Goal: Information Seeking & Learning: Learn about a topic

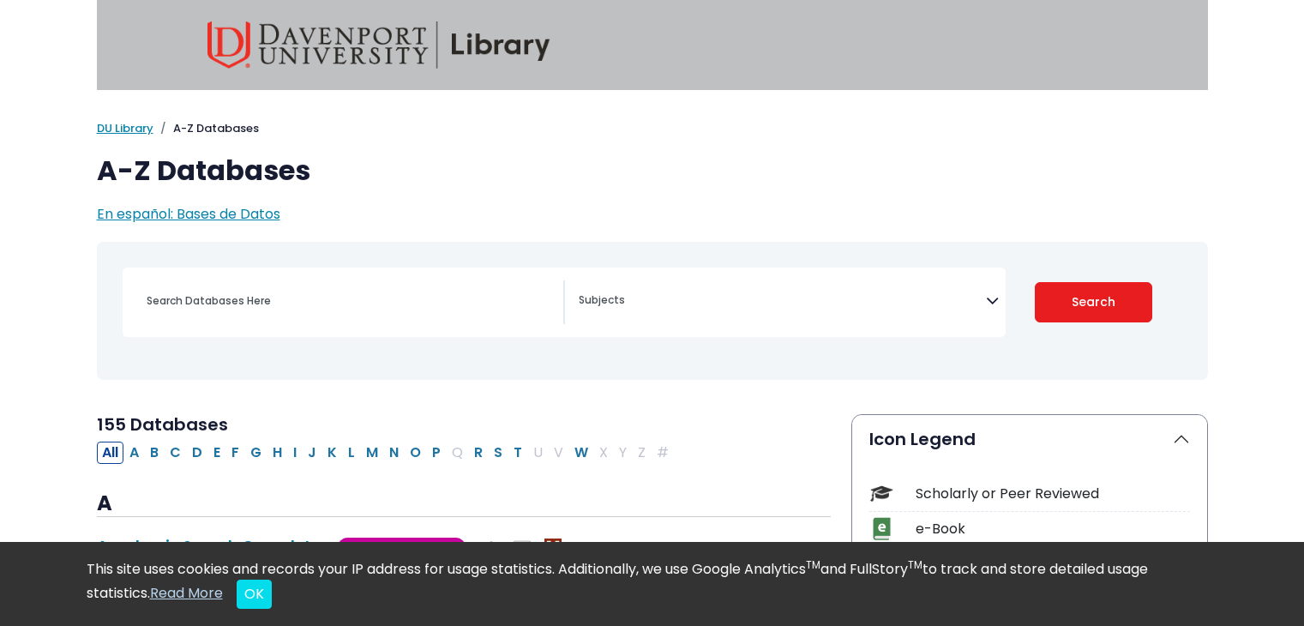
select select "Database Subject Filter"
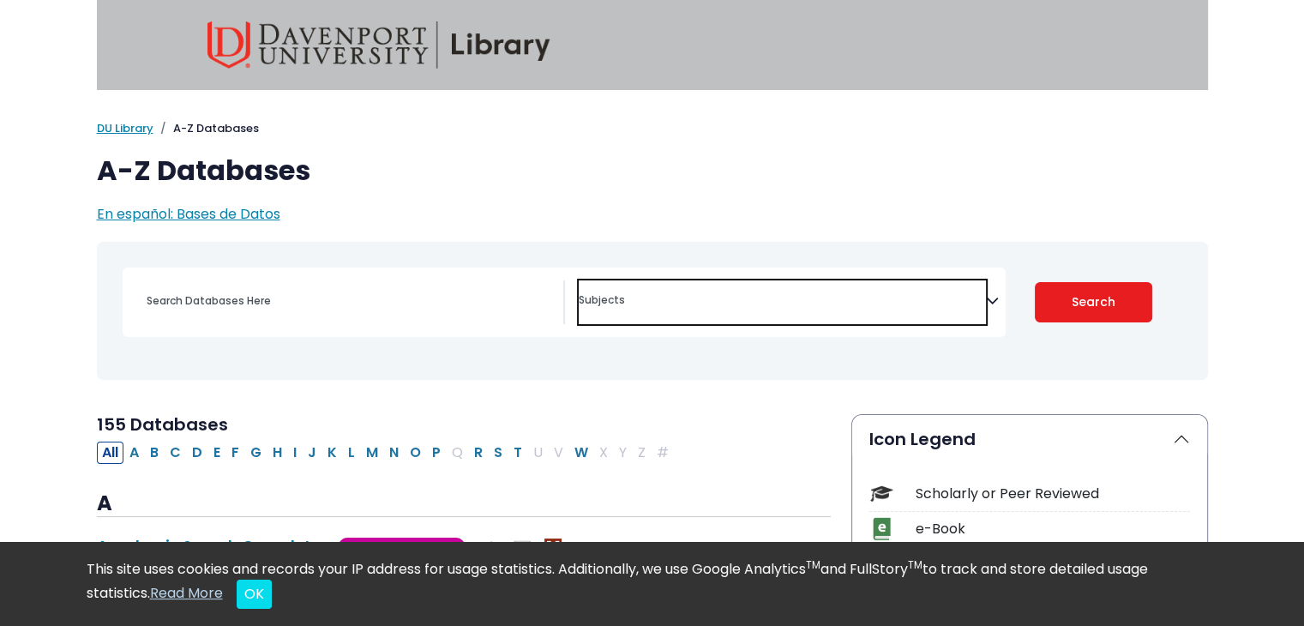
click at [723, 310] on span "Search filters" at bounding box center [782, 302] width 407 height 44
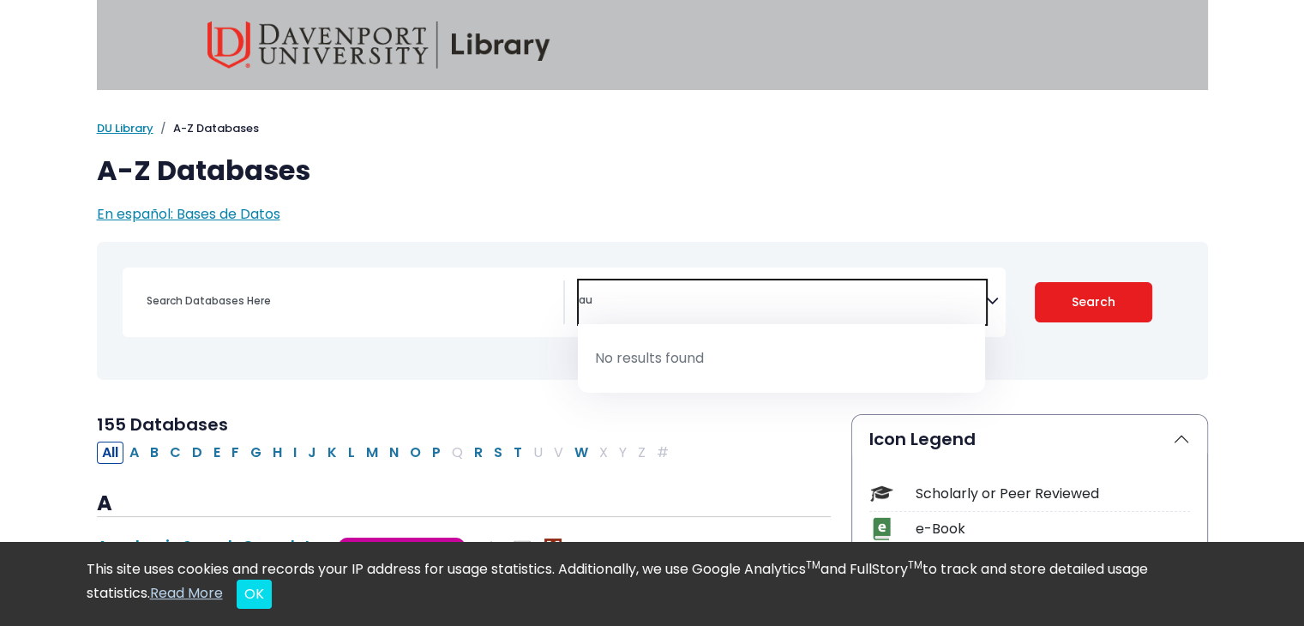
type textarea "a"
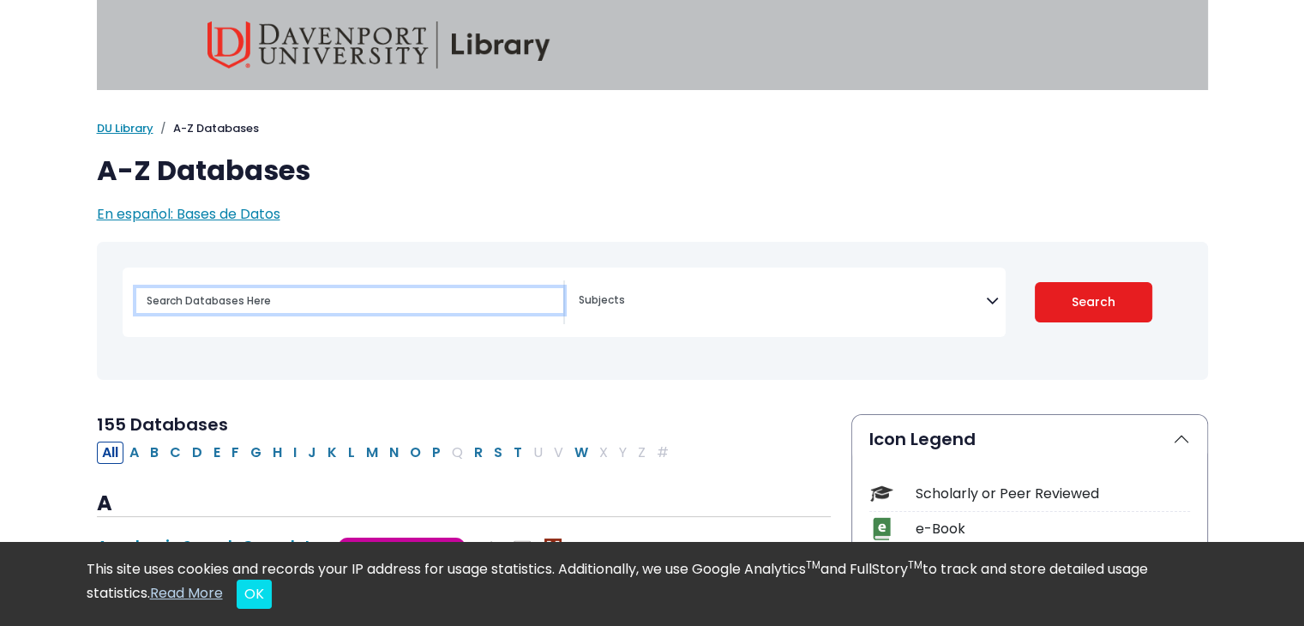
click at [233, 313] on input "Search database by title or keyword" at bounding box center [349, 300] width 427 height 25
type input "automotie"
click at [1035, 282] on button "Search" at bounding box center [1093, 302] width 117 height 40
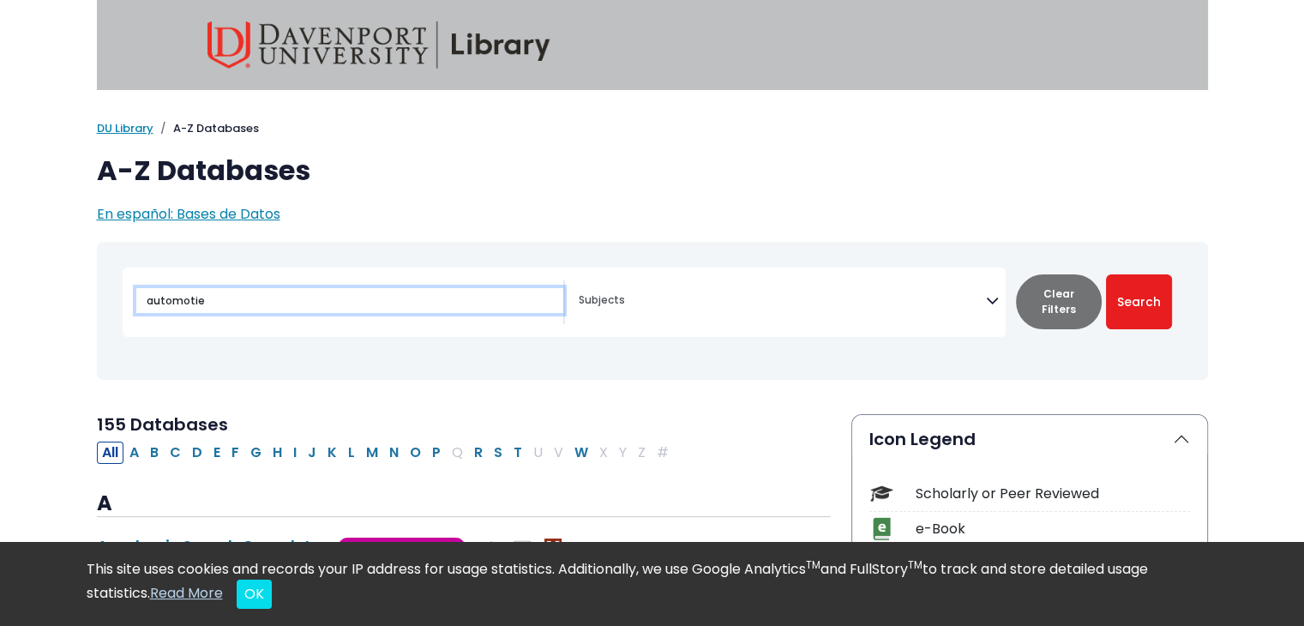
select select "Database Subject Filter"
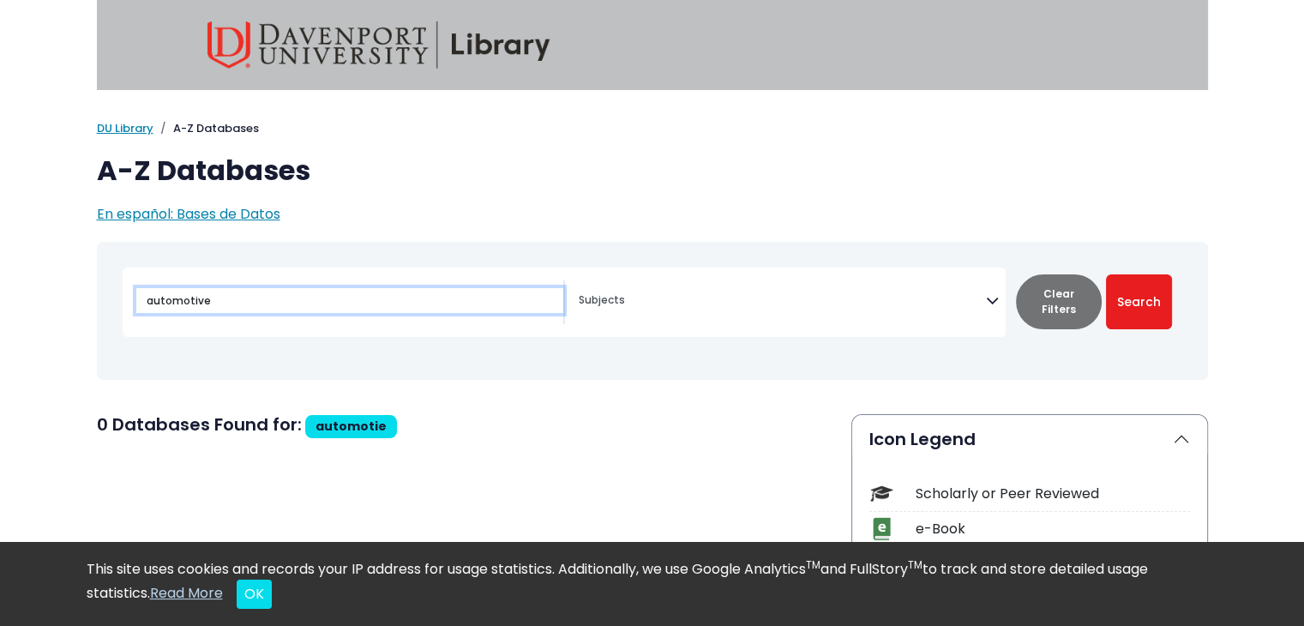
type input "automotive"
click at [1106, 274] on button "Search" at bounding box center [1139, 301] width 66 height 55
select select "Database Subject Filter"
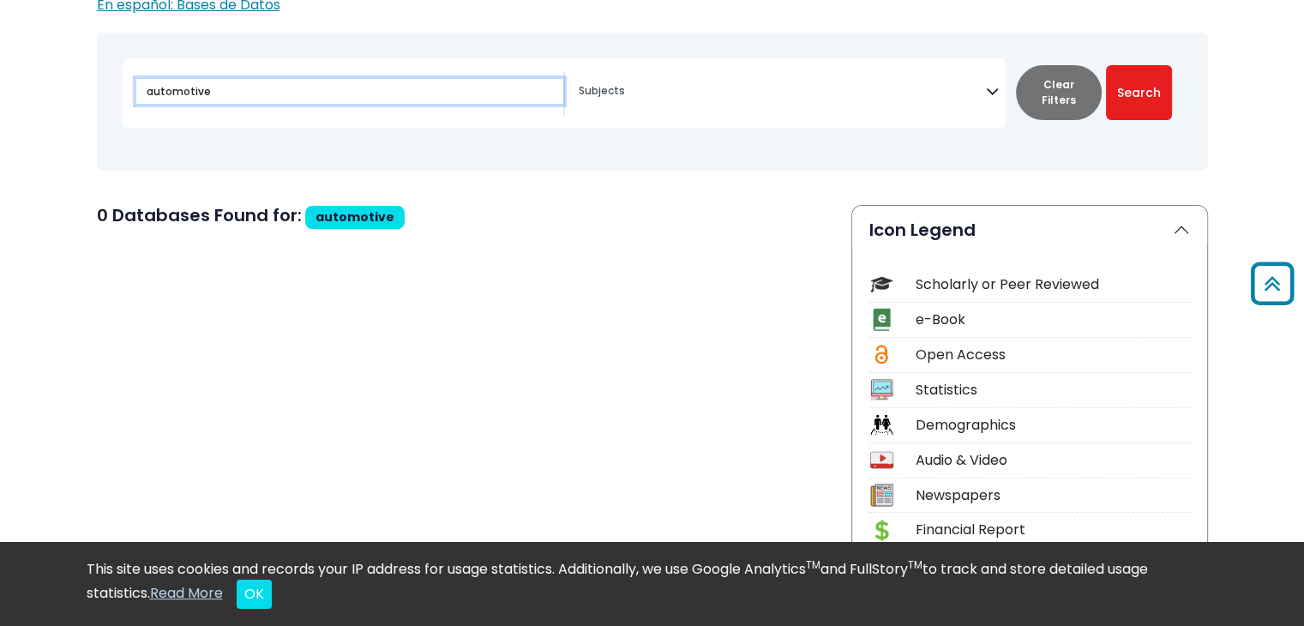
scroll to position [208, 0]
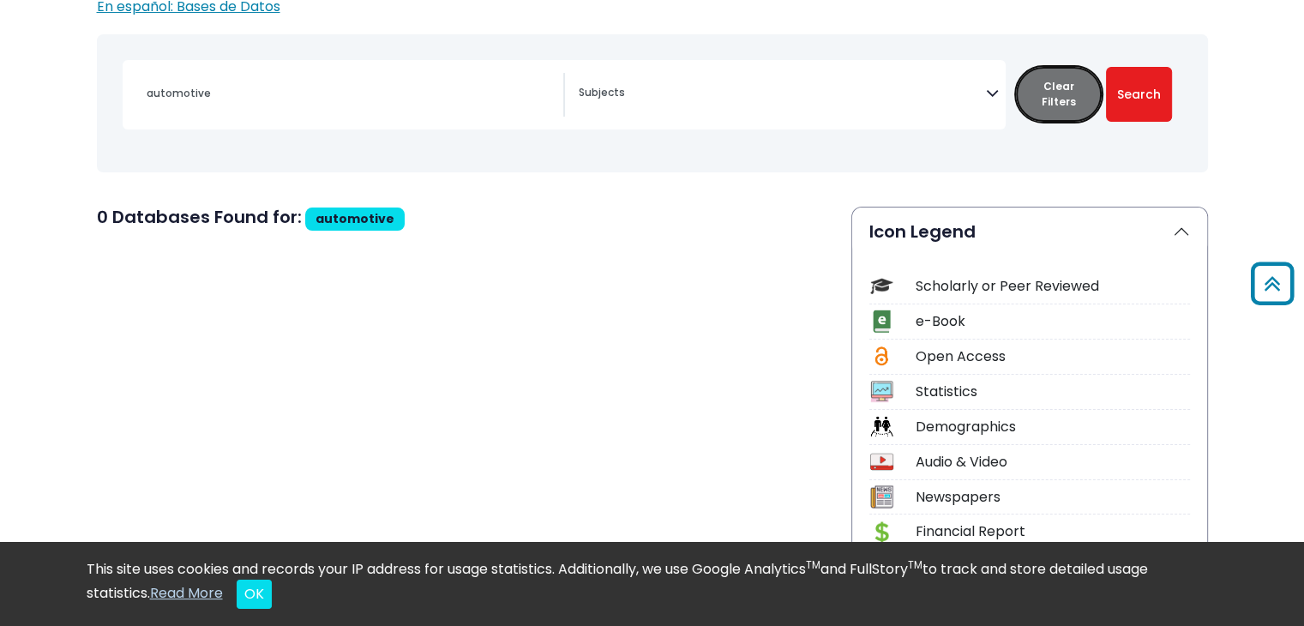
click at [1064, 105] on button "Clear Filters" at bounding box center [1059, 94] width 86 height 55
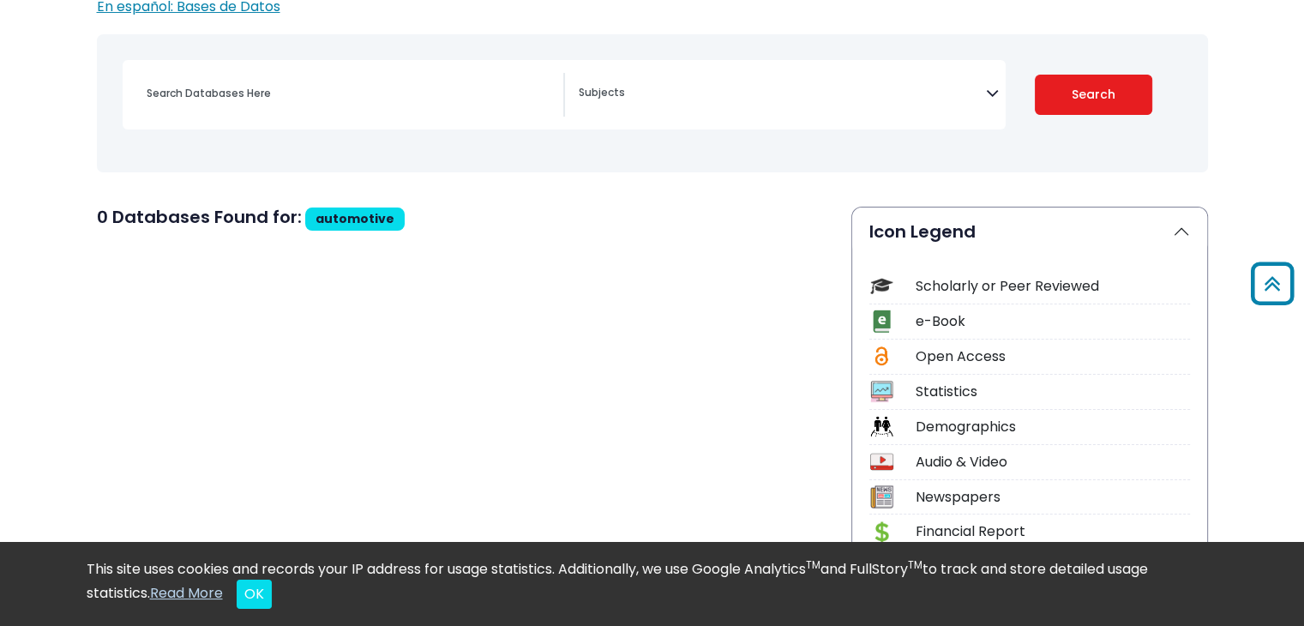
select select "Database Subject Filter"
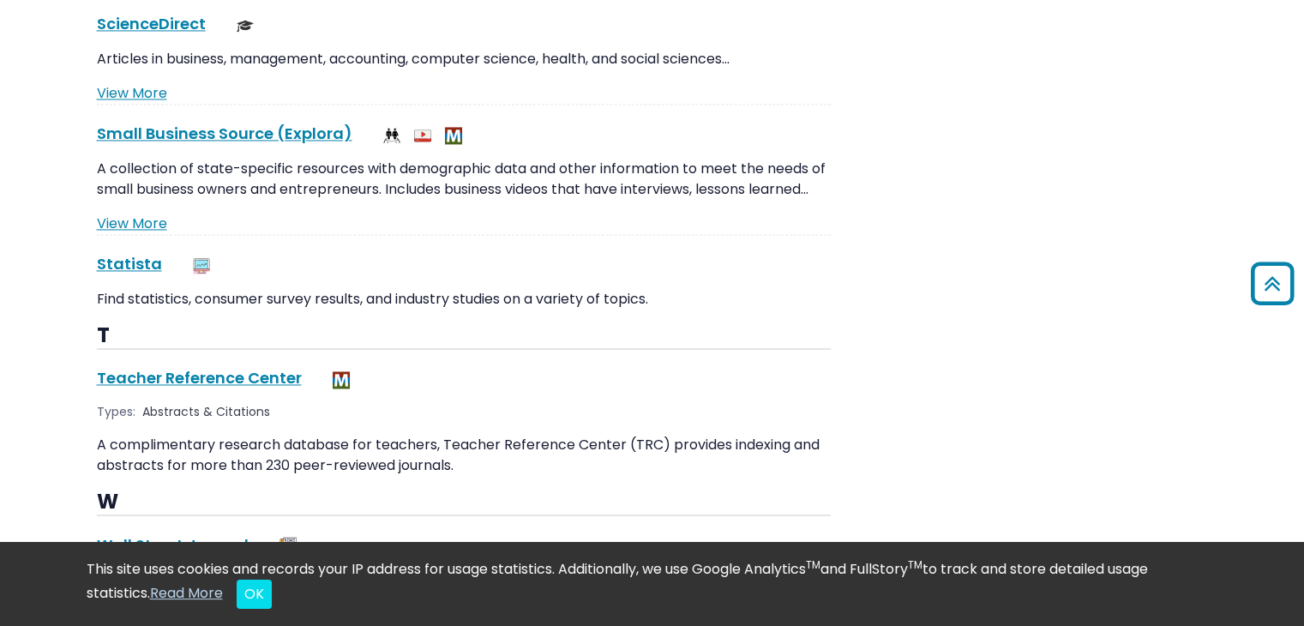
scroll to position [15796, 0]
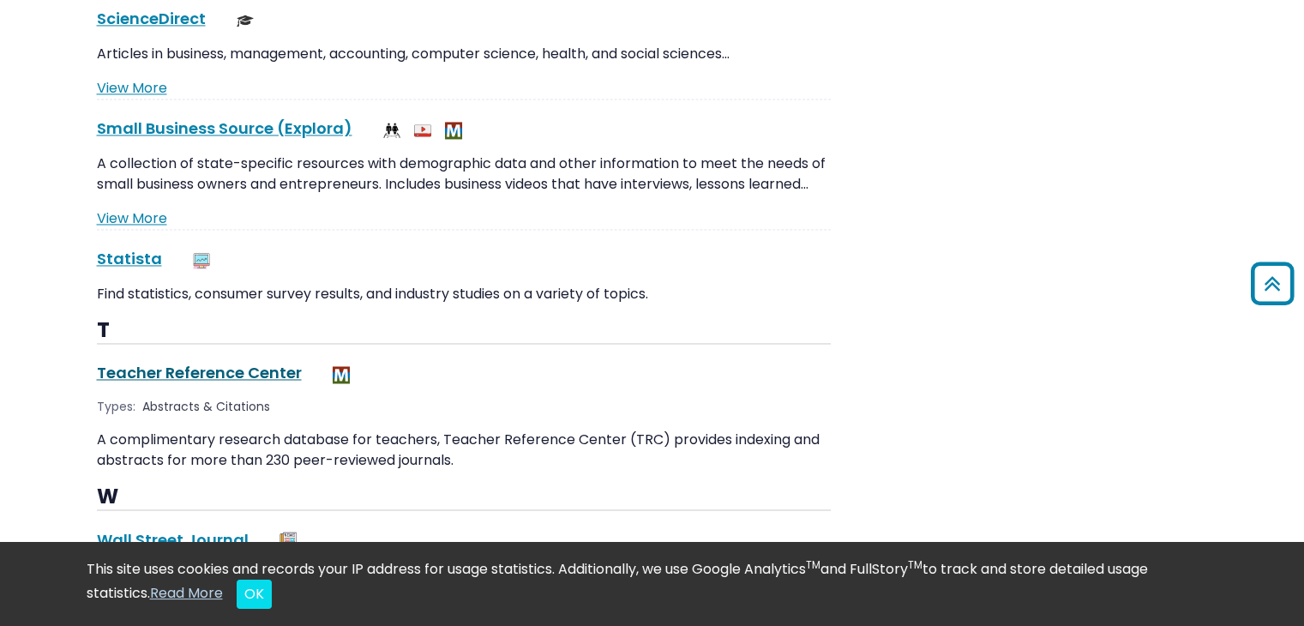
click at [184, 362] on link "Teacher Reference Center This link opens in a new window" at bounding box center [199, 372] width 205 height 21
click at [162, 528] on link "Wall Street Journal This link opens in a new window" at bounding box center [173, 538] width 152 height 21
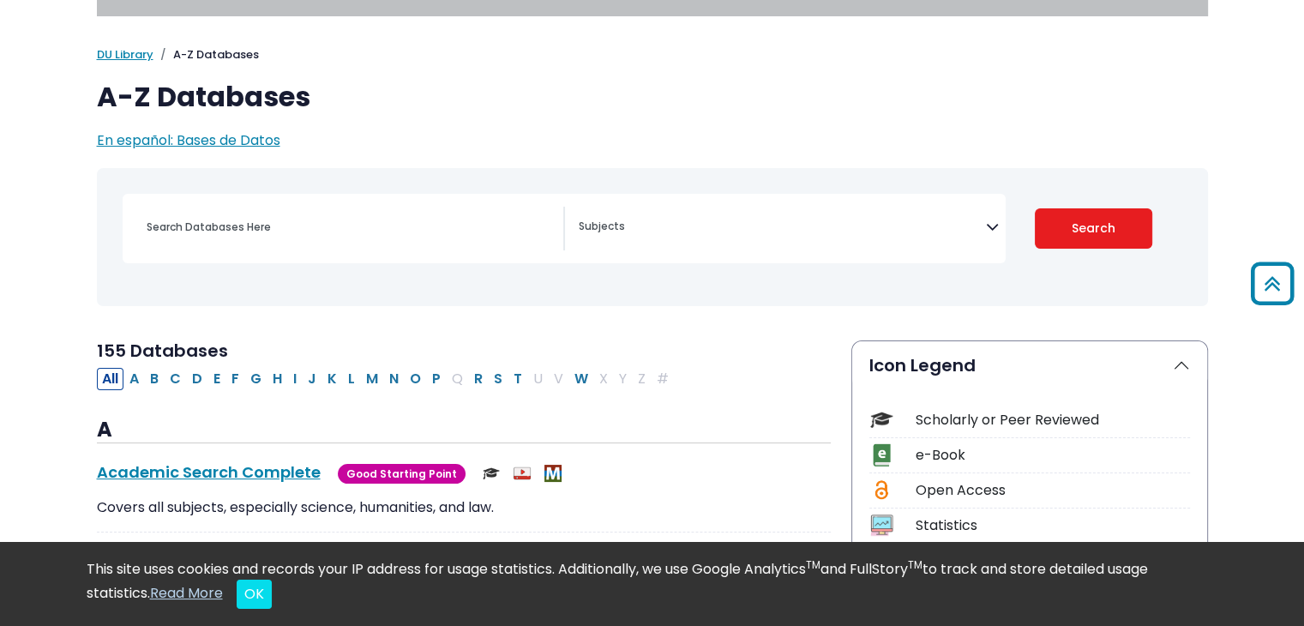
scroll to position [0, 0]
